Goal: Information Seeking & Learning: Check status

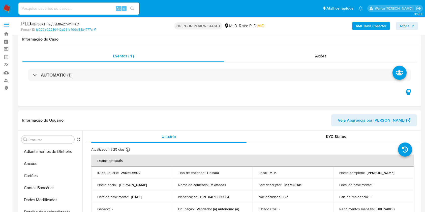
select select "10"
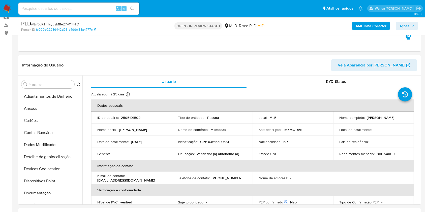
scroll to position [235, 0]
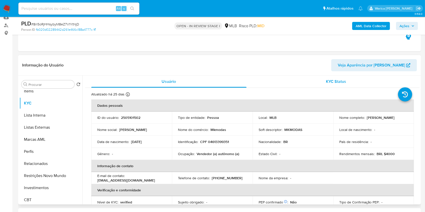
click at [375, 80] on div "KYC Status" at bounding box center [335, 82] width 155 height 12
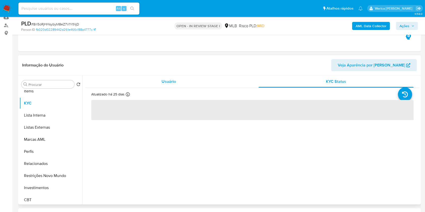
click at [192, 82] on div "Usuário" at bounding box center [168, 82] width 155 height 12
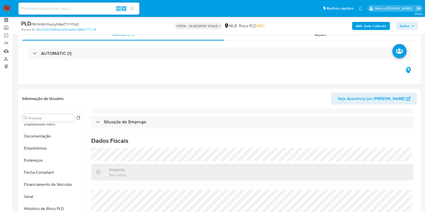
scroll to position [101, 0]
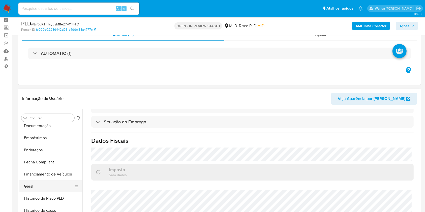
click at [34, 190] on button "Geral" at bounding box center [48, 186] width 59 height 12
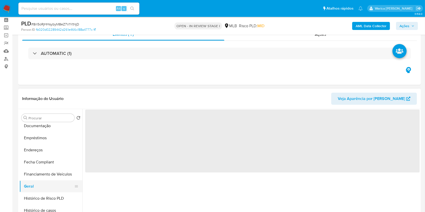
scroll to position [0, 0]
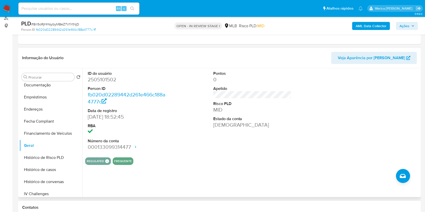
scroll to position [55, 0]
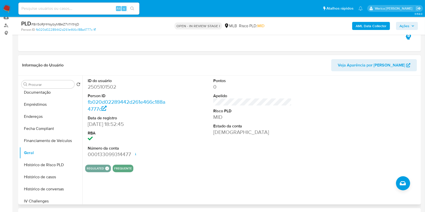
drag, startPoint x: 354, startPoint y: 126, endPoint x: 349, endPoint y: 114, distance: 13.2
click at [353, 127] on div at bounding box center [378, 118] width 84 height 85
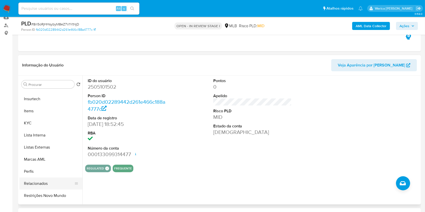
scroll to position [237, 0]
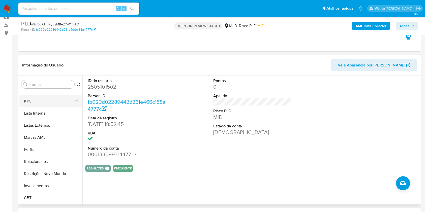
click at [30, 105] on button "KYC" at bounding box center [48, 101] width 59 height 12
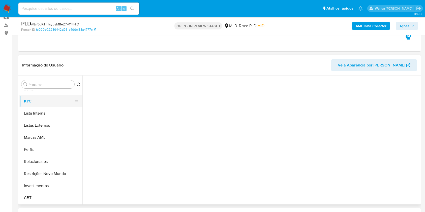
click at [29, 102] on button "KYC" at bounding box center [48, 101] width 59 height 12
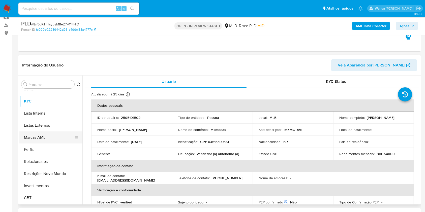
drag, startPoint x: 6, startPoint y: 160, endPoint x: 21, endPoint y: 142, distance: 23.5
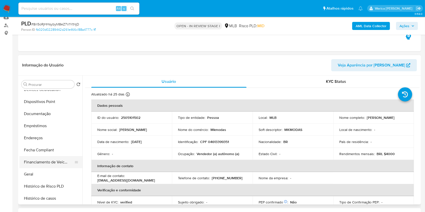
scroll to position [69, 0]
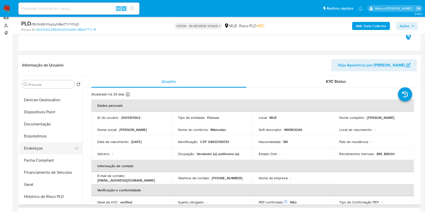
click at [40, 152] on button "Endereços" at bounding box center [48, 148] width 59 height 12
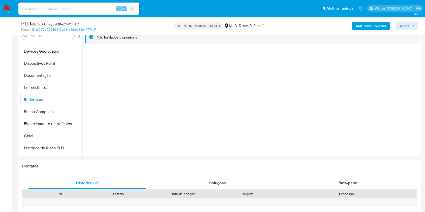
scroll to position [89, 0]
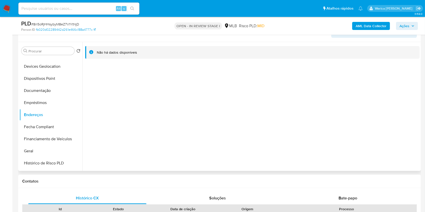
click at [371, 128] on div "Não há dados disponíveis" at bounding box center [250, 106] width 337 height 129
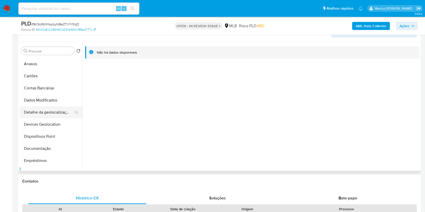
scroll to position [2, 0]
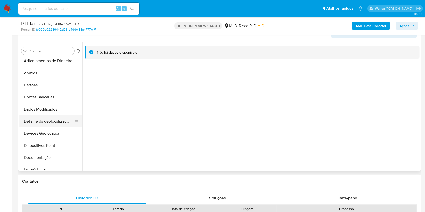
click at [40, 118] on button "Detalhe da geolocalização" at bounding box center [48, 121] width 59 height 12
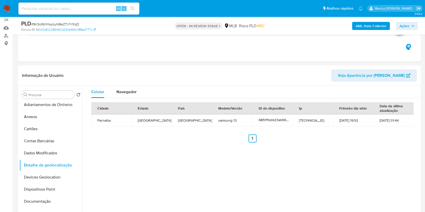
scroll to position [55, 0]
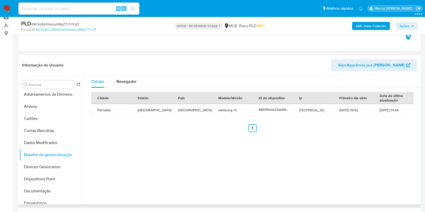
click at [368, 157] on div "Celular Navegador Cidade Estado País Modelo/Versão ID do dispositivo Ip Primeir…" at bounding box center [250, 140] width 337 height 129
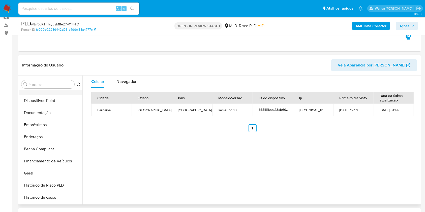
scroll to position [101, 0]
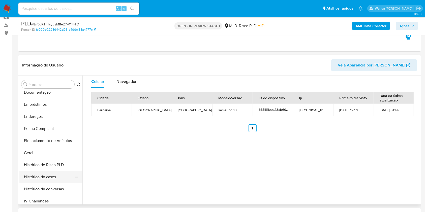
click at [51, 179] on button "Histórico de casos" at bounding box center [48, 177] width 59 height 12
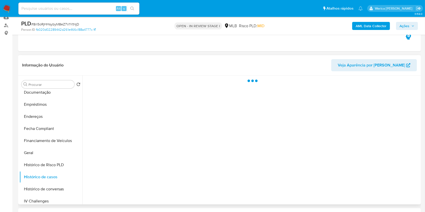
click at [284, 151] on div at bounding box center [250, 140] width 337 height 129
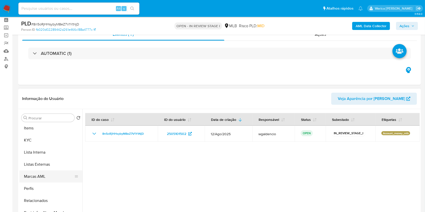
scroll to position [235, 0]
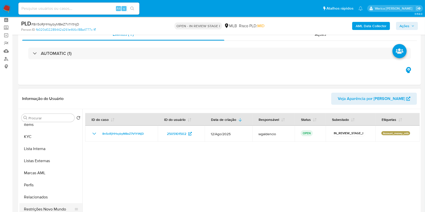
click at [49, 208] on button "Restrições Novo Mundo" at bounding box center [48, 209] width 59 height 12
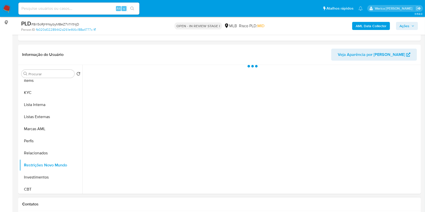
scroll to position [55, 0]
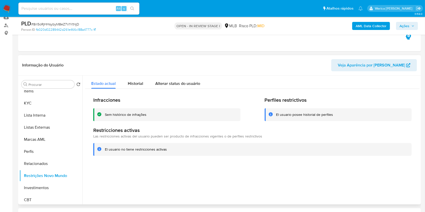
click at [315, 162] on div "Infracciones Sem histórico de infrações Perfiles restrictivos El usuario posee …" at bounding box center [252, 126] width 334 height 75
click at [309, 101] on h2 "Perfiles restrictivos" at bounding box center [337, 100] width 147 height 6
click at [305, 101] on h2 "Perfiles restrictivos" at bounding box center [337, 100] width 147 height 6
drag, startPoint x: 301, startPoint y: 101, endPoint x: 223, endPoint y: 88, distance: 78.6
click at [300, 101] on h2 "Perfiles restrictivos" at bounding box center [337, 100] width 147 height 6
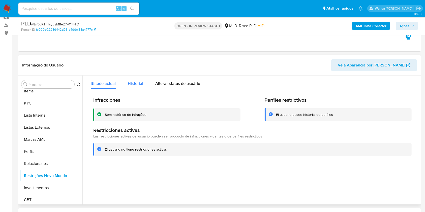
click at [133, 85] on span "Historial" at bounding box center [135, 84] width 15 height 6
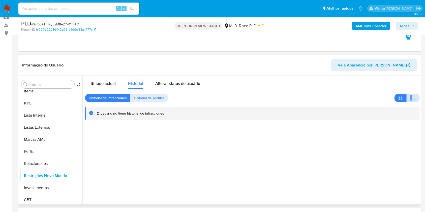
drag, startPoint x: 415, startPoint y: 98, endPoint x: 410, endPoint y: 94, distance: 6.6
click at [415, 98] on button "button" at bounding box center [412, 98] width 13 height 8
click at [150, 98] on span "Historial de perfiles" at bounding box center [149, 97] width 31 height 7
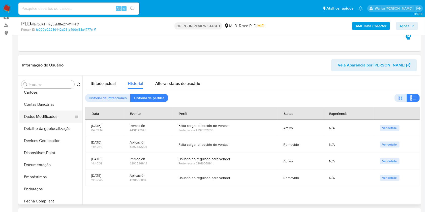
scroll to position [0, 0]
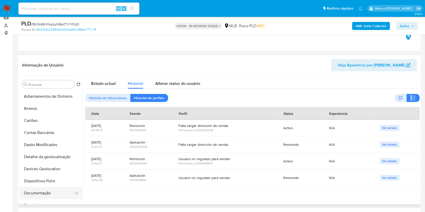
click at [50, 194] on button "Documentação" at bounding box center [48, 193] width 59 height 12
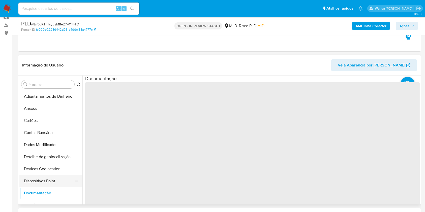
click at [37, 182] on button "Dispositivos Point" at bounding box center [48, 181] width 59 height 12
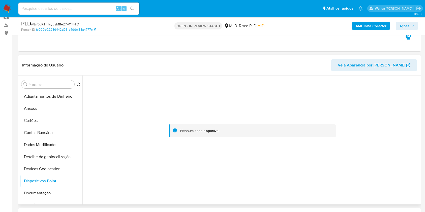
click at [262, 158] on div at bounding box center [252, 131] width 334 height 111
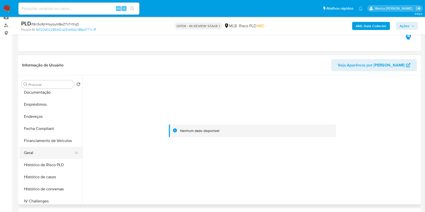
click at [54, 151] on button "Geral" at bounding box center [48, 153] width 59 height 12
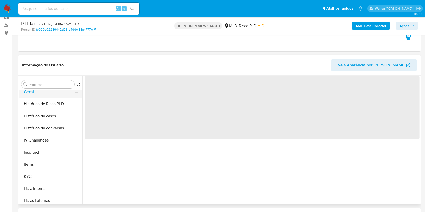
scroll to position [201, 0]
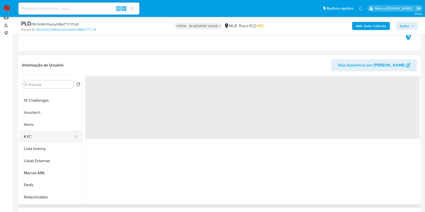
click at [36, 140] on button "KYC" at bounding box center [48, 137] width 59 height 12
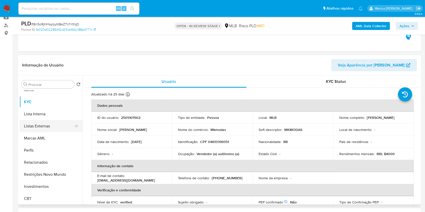
scroll to position [237, 0]
click at [45, 175] on button "Restrições Novo Mundo" at bounding box center [48, 174] width 59 height 12
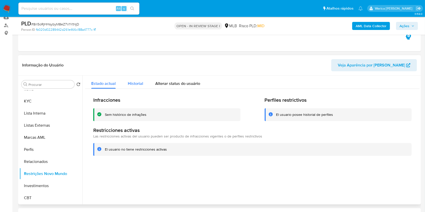
click at [122, 86] on button "Historial" at bounding box center [135, 82] width 27 height 13
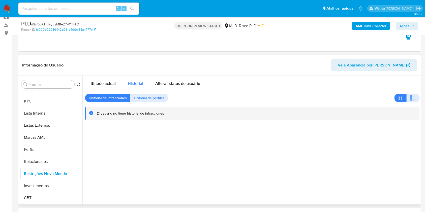
click at [140, 87] on div "Historial" at bounding box center [135, 82] width 15 height 13
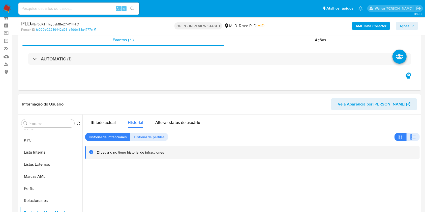
scroll to position [0, 0]
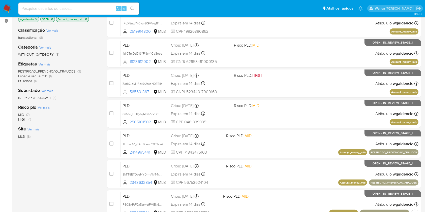
scroll to position [67, 0]
click at [96, 9] on input at bounding box center [78, 8] width 121 height 7
paste input "2402501989"
type input "2402501989"
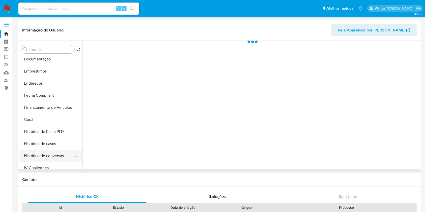
scroll to position [134, 0]
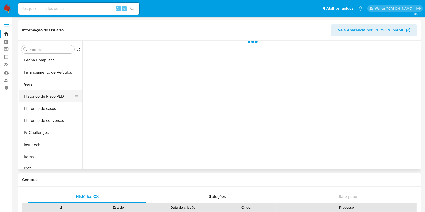
click at [54, 100] on button "Histórico de Risco PLD" at bounding box center [48, 96] width 59 height 12
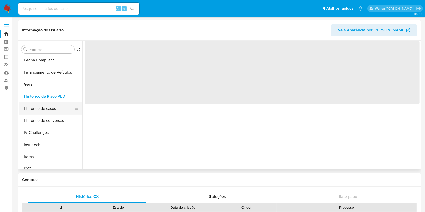
drag, startPoint x: 53, startPoint y: 107, endPoint x: 56, endPoint y: 109, distance: 3.6
click at [53, 108] on button "Histórico de casos" at bounding box center [48, 108] width 59 height 12
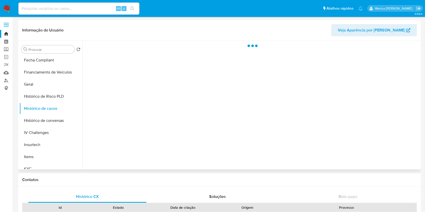
select select "10"
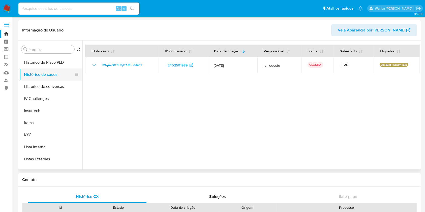
scroll to position [201, 0]
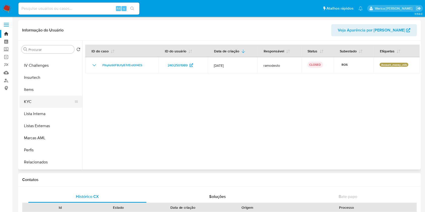
click at [52, 106] on button "KYC" at bounding box center [48, 102] width 59 height 12
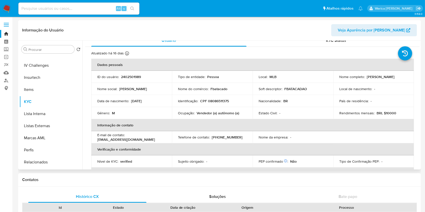
scroll to position [0, 0]
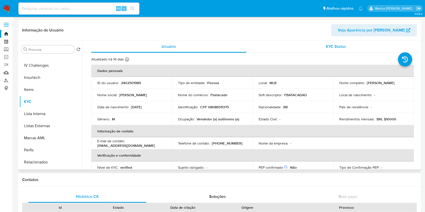
click at [324, 52] on div "Usuário KYC Status Atualizado há 16 dias Criado: 23/04/2025 19:23:08 Atualizado…" at bounding box center [252, 212] width 334 height 343
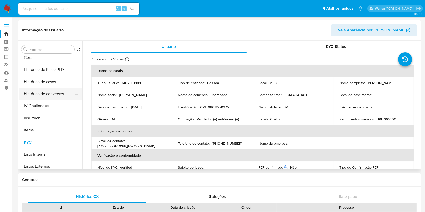
scroll to position [103, 0]
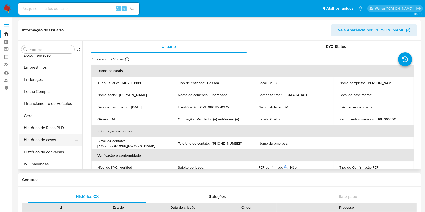
click at [46, 143] on button "Histórico de casos" at bounding box center [48, 140] width 59 height 12
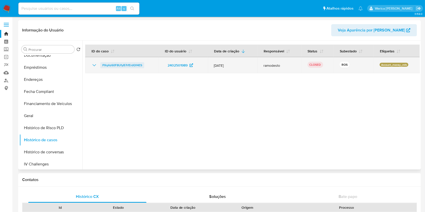
click at [120, 64] on span "PXqAz60F8UfyB7rfErdQ14ES" at bounding box center [122, 65] width 40 height 6
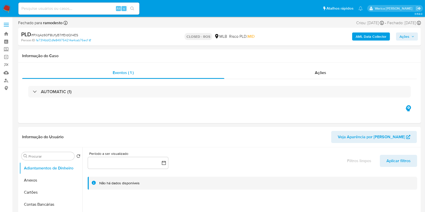
select select "10"
click at [316, 77] on div "Ações" at bounding box center [320, 73] width 192 height 12
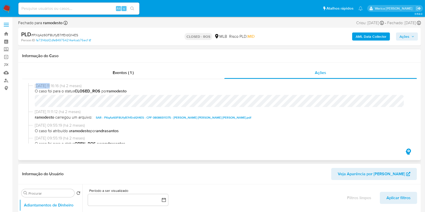
drag, startPoint x: 44, startPoint y: 84, endPoint x: 50, endPoint y: 89, distance: 7.6
click at [52, 87] on span "01/07/2025 11:16:16 (há 2 meses)" at bounding box center [222, 86] width 374 height 6
drag, startPoint x: 34, startPoint y: 84, endPoint x: 55, endPoint y: 84, distance: 20.9
click at [55, 84] on div "01/07/2025 11:16:16 (há 2 meses) O caso foi para o status CLOSED_ROS por ramode…" at bounding box center [219, 96] width 382 height 26
copy span "01/07/2025"
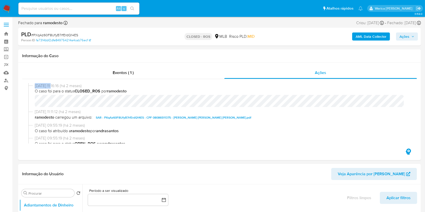
copy span "01/07/2025"
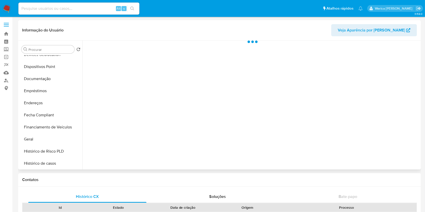
scroll to position [134, 0]
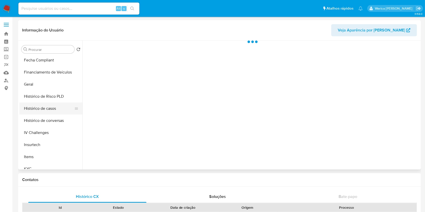
click at [48, 106] on button "Histórico de casos" at bounding box center [48, 108] width 59 height 12
select select "10"
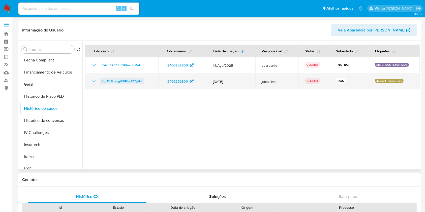
click at [126, 84] on span "kgH7zDxeqgG3tP4jcRE8jAl4" at bounding box center [121, 81] width 39 height 6
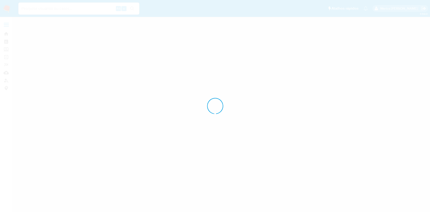
click at [304, 55] on div at bounding box center [215, 106] width 430 height 212
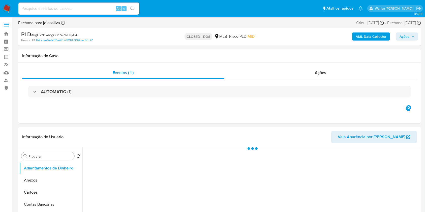
select select "10"
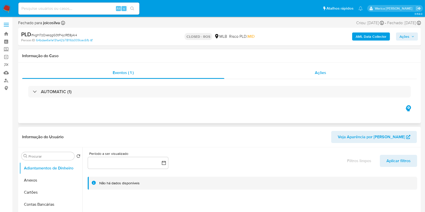
click at [325, 67] on div "Ações" at bounding box center [320, 73] width 192 height 12
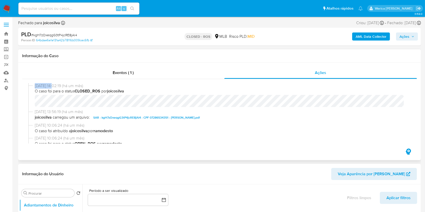
drag, startPoint x: 35, startPoint y: 87, endPoint x: 56, endPoint y: 85, distance: 20.9
click at [56, 85] on div "06/08/2025 14:02:19 (há um mês) O caso foi para o status CLOSED_ROS por joicosi…" at bounding box center [219, 96] width 382 height 26
copy span "06/08/2025"
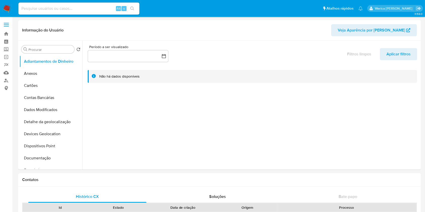
select select "10"
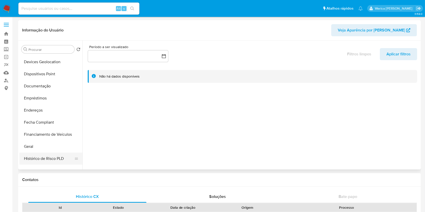
scroll to position [101, 0]
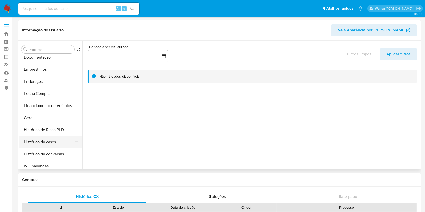
click at [63, 140] on button "Histórico de casos" at bounding box center [48, 142] width 59 height 12
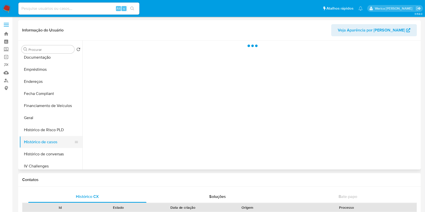
click at [58, 148] on button "Histórico de casos" at bounding box center [48, 142] width 59 height 12
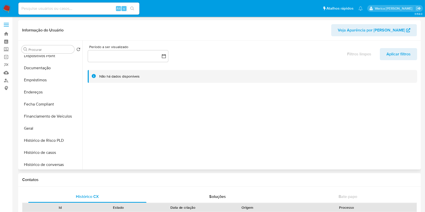
select select "10"
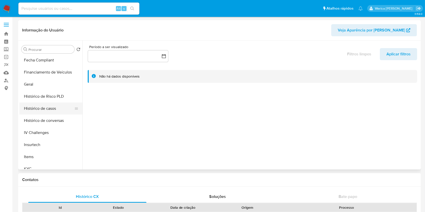
click at [63, 109] on button "Histórico de casos" at bounding box center [48, 108] width 59 height 12
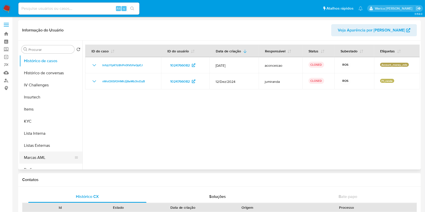
scroll to position [201, 0]
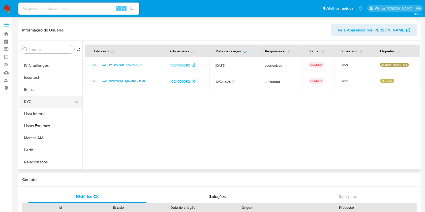
click at [44, 99] on button "KYC" at bounding box center [48, 102] width 59 height 12
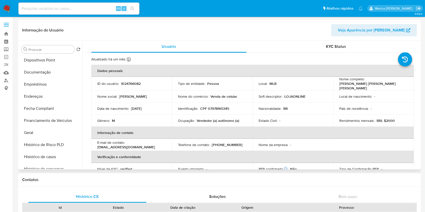
scroll to position [134, 0]
click at [30, 107] on button "Histórico de casos" at bounding box center [48, 108] width 59 height 12
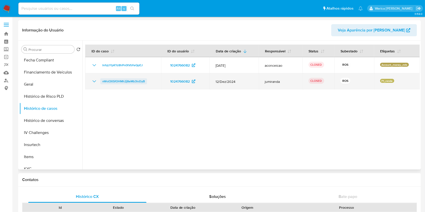
click at [124, 82] on span "vWoI3XSfOHMh2j8eMb3loDyB" at bounding box center [123, 81] width 43 height 6
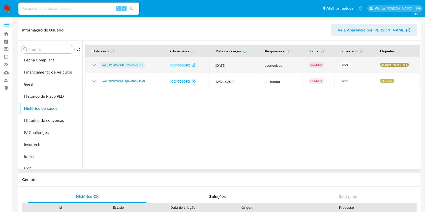
click at [124, 63] on span "InfqUYpKYz8hPn0tVbYeQpEJ" at bounding box center [122, 65] width 40 height 6
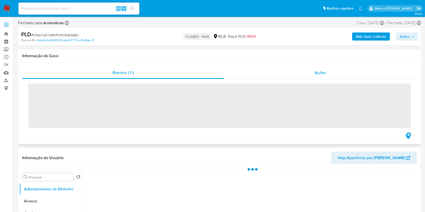
click at [297, 74] on div "Ações" at bounding box center [320, 73] width 192 height 12
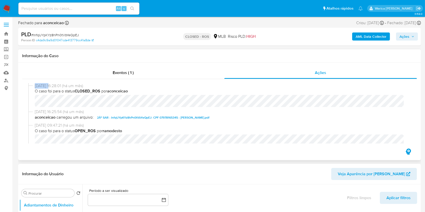
select select "10"
drag, startPoint x: 44, startPoint y: 83, endPoint x: 55, endPoint y: 84, distance: 10.6
click at [55, 84] on span "[DATE] 16:28:01 (há um mês)" at bounding box center [222, 86] width 374 height 6
drag, startPoint x: 36, startPoint y: 84, endPoint x: 54, endPoint y: 86, distance: 18.9
click at [54, 86] on span "[DATE] 16:28:01 (há um mês)" at bounding box center [222, 86] width 374 height 6
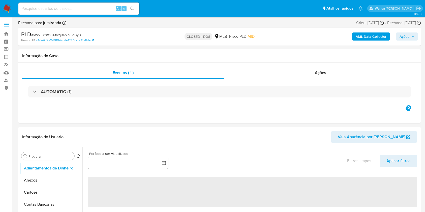
select select "10"
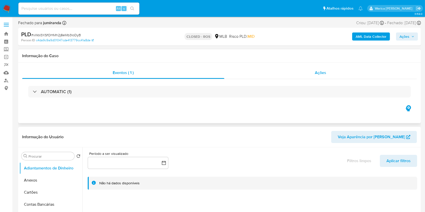
drag, startPoint x: 318, startPoint y: 72, endPoint x: 322, endPoint y: 72, distance: 4.3
click at [322, 72] on span "Ações" at bounding box center [320, 73] width 11 height 6
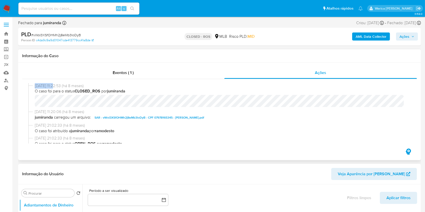
drag, startPoint x: 35, startPoint y: 85, endPoint x: 55, endPoint y: 85, distance: 20.4
click at [55, 85] on span "[DATE] 11:22:53 (há 8 meses)" at bounding box center [222, 86] width 374 height 6
copy span "[DATE]"
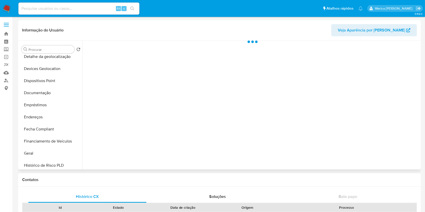
scroll to position [134, 0]
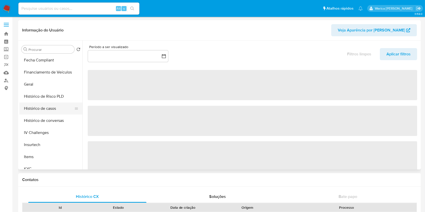
click at [62, 107] on button "Histórico de casos" at bounding box center [48, 108] width 59 height 12
select select "10"
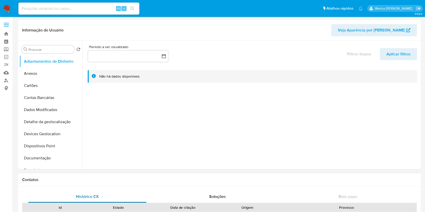
select select "10"
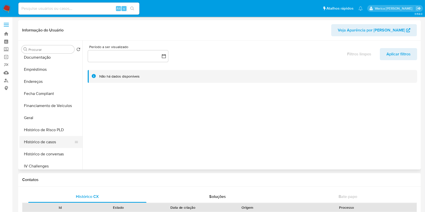
click at [38, 140] on button "Histórico de casos" at bounding box center [48, 142] width 59 height 12
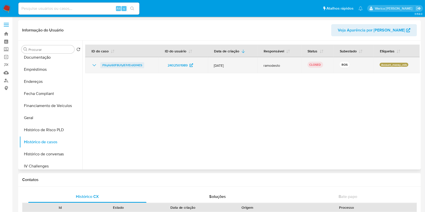
click at [123, 63] on span "PXqAz60F8UfyB7rfErdQ14ES" at bounding box center [122, 65] width 40 height 6
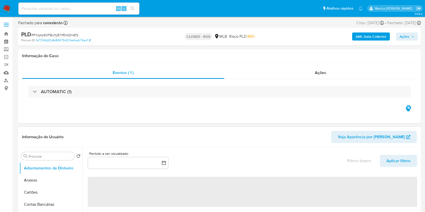
select select "10"
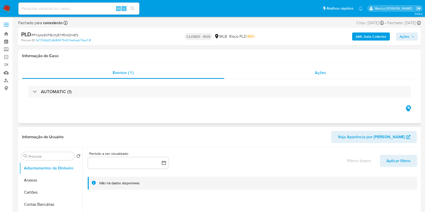
click at [322, 71] on span "Ações" at bounding box center [320, 73] width 11 height 6
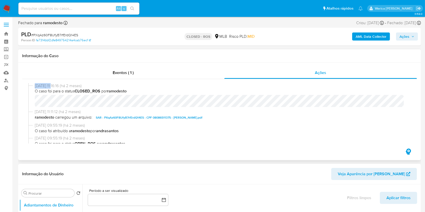
drag, startPoint x: 34, startPoint y: 85, endPoint x: 54, endPoint y: 86, distance: 20.7
click at [54, 86] on div "[DATE] 11:16:16 (há 2 meses) O caso foi para o status CLOSED_ROS por ramodesto" at bounding box center [219, 96] width 382 height 26
copy span "[DATE]"
